Goal: Task Accomplishment & Management: Use online tool/utility

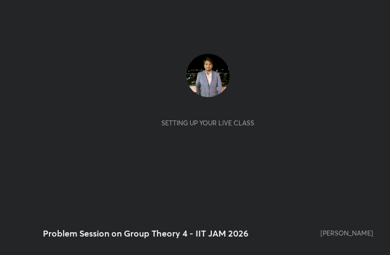
scroll to position [186, 347]
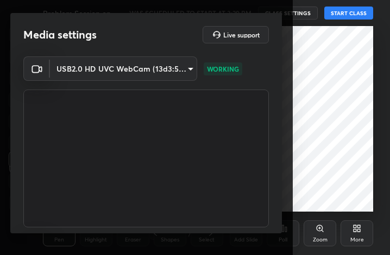
drag, startPoint x: 282, startPoint y: 105, endPoint x: 279, endPoint y: 217, distance: 112.5
click at [279, 217] on div "Media settings Live support USB2.0 HD UVC WebCam (13d3:56a2) ef9349023839336763…" at bounding box center [146, 123] width 272 height 221
drag, startPoint x: 278, startPoint y: 111, endPoint x: 278, endPoint y: 161, distance: 50.0
click at [278, 161] on div "USB2.0 HD UVC WebCam (13d3:56a2) ef93490238393367630b474c998ece2dc1d57cb4ffd3dc…" at bounding box center [146, 177] width 272 height 243
drag, startPoint x: 278, startPoint y: 161, endPoint x: 278, endPoint y: 258, distance: 96.7
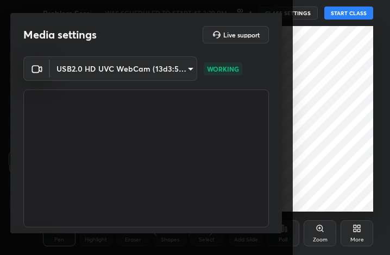
click at [278, 0] on html "1 2 3 4 5 6 7 C X Z C X Z E E Erase all H H Problem Session on Group Theory 4 -…" at bounding box center [195, 0] width 390 height 0
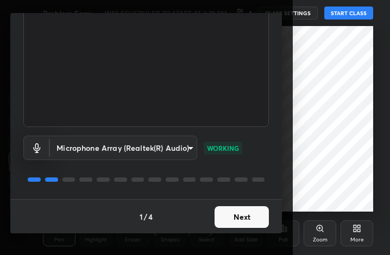
click at [231, 212] on button "Next" at bounding box center [242, 217] width 54 height 22
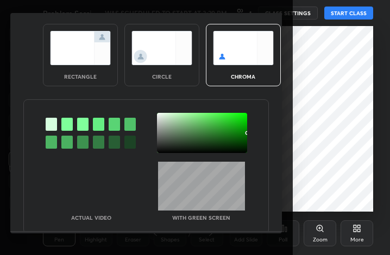
click at [231, 212] on div "With green screen" at bounding box center [201, 191] width 87 height 59
click at [177, 70] on div "circle" at bounding box center [161, 55] width 75 height 62
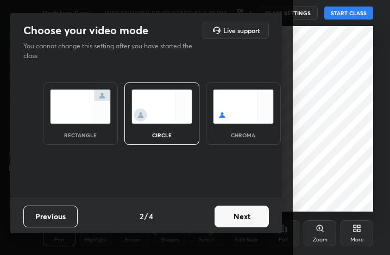
scroll to position [0, 0]
click at [252, 224] on button "Next" at bounding box center [242, 217] width 54 height 22
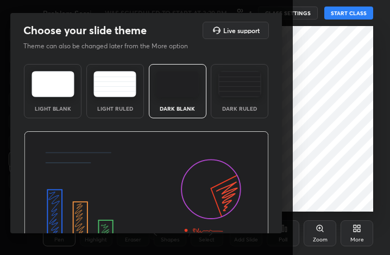
click at [252, 224] on img at bounding box center [146, 200] width 245 height 138
drag, startPoint x: 252, startPoint y: 224, endPoint x: 279, endPoint y: 89, distance: 137.8
click at [279, 89] on div "Choose your slide theme Live support Theme can also be changed later from the M…" at bounding box center [146, 123] width 272 height 221
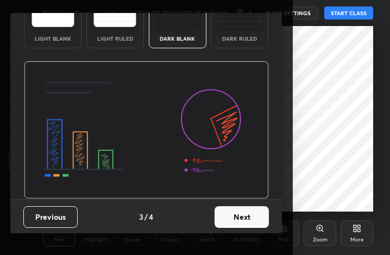
click at [250, 222] on button "Next" at bounding box center [242, 217] width 54 height 22
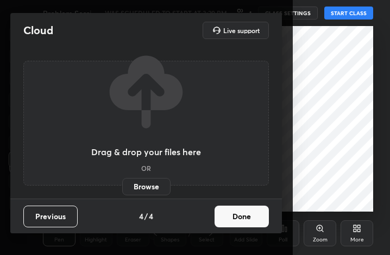
scroll to position [0, 0]
click at [250, 222] on button "Done" at bounding box center [242, 217] width 54 height 22
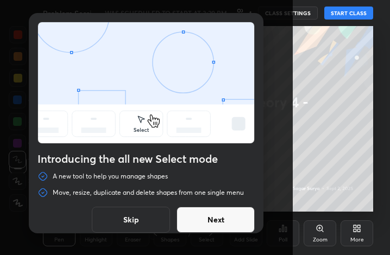
click at [224, 227] on button "Next" at bounding box center [216, 220] width 78 height 26
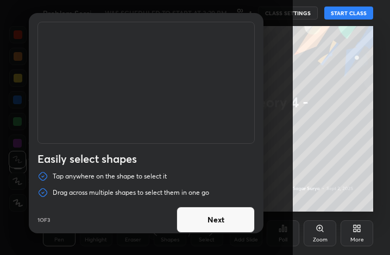
click at [224, 227] on button "Next" at bounding box center [216, 220] width 78 height 26
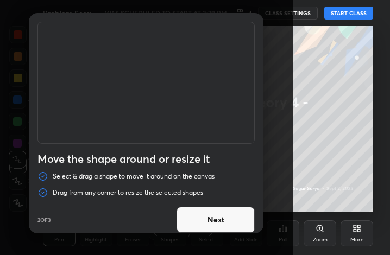
click at [224, 227] on button "Next" at bounding box center [216, 220] width 78 height 26
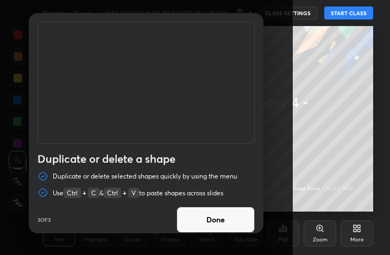
click at [224, 227] on button "Done" at bounding box center [216, 220] width 78 height 26
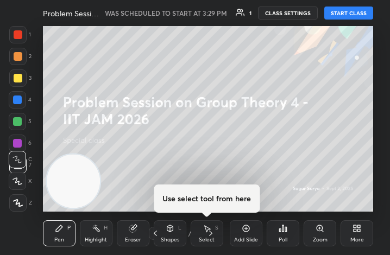
click at [359, 7] on button "START CLASS" at bounding box center [348, 13] width 49 height 13
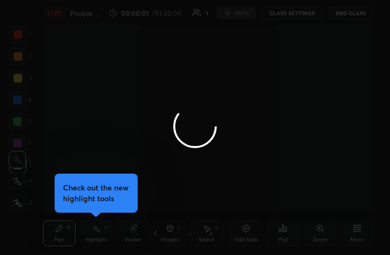
click at [359, 7] on div at bounding box center [195, 127] width 390 height 255
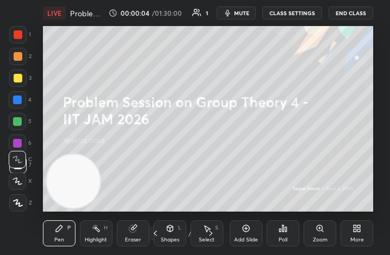
click at [357, 11] on button "End Class" at bounding box center [351, 13] width 45 height 13
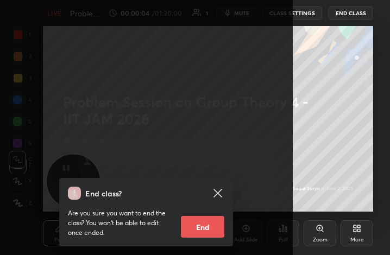
click at [357, 11] on button "End Class" at bounding box center [351, 13] width 45 height 13
click at [195, 224] on button "End" at bounding box center [202, 227] width 43 height 22
